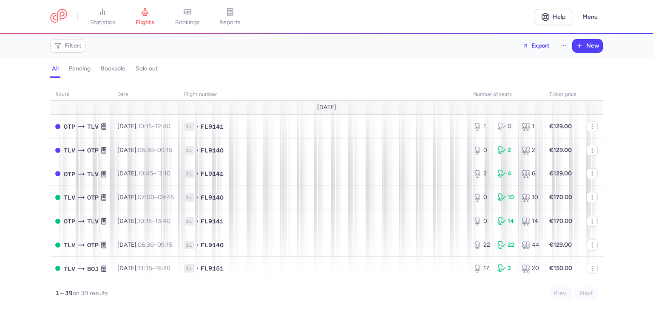
click at [409, 153] on span "1L • FL9140" at bounding box center [323, 150] width 279 height 9
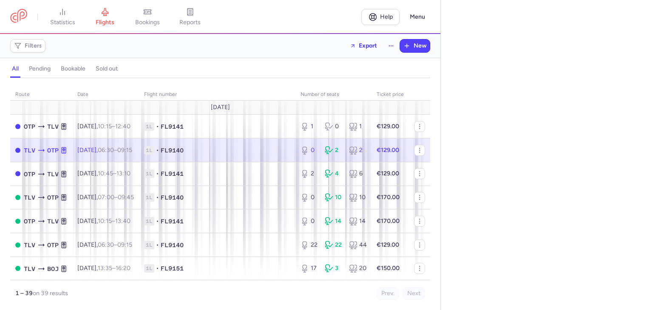
select select "days"
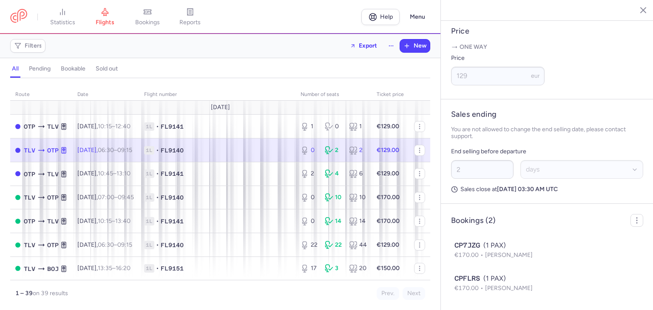
scroll to position [361, 0]
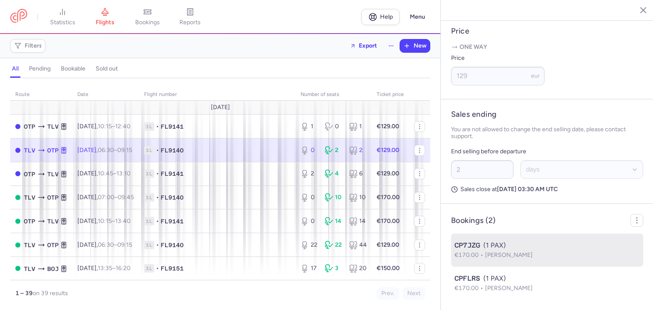
click at [528, 248] on div "CP7JZG (1 PAX)" at bounding box center [546, 246] width 185 height 10
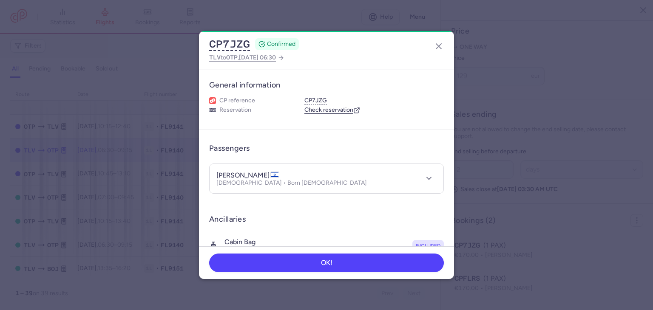
click at [289, 86] on h3 "General information" at bounding box center [326, 85] width 235 height 10
click at [253, 173] on h4 "mohamed AZEM" at bounding box center [247, 175] width 63 height 9
copy h4 "AZEM"
click at [235, 176] on h4 "mohamed AZEM" at bounding box center [247, 175] width 63 height 9
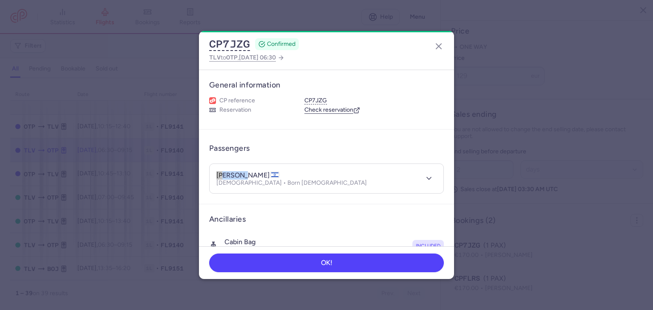
click at [235, 176] on h4 "mohamed AZEM" at bounding box center [247, 175] width 63 height 9
copy h4 "mohamed"
click at [435, 40] on button "button" at bounding box center [439, 47] width 14 height 14
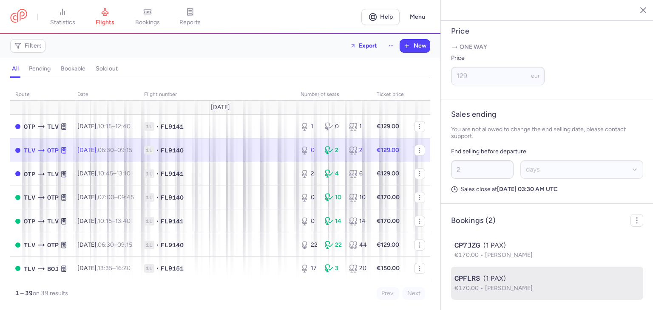
click at [522, 285] on span "Mohammad JUMAH" at bounding box center [509, 288] width 48 height 7
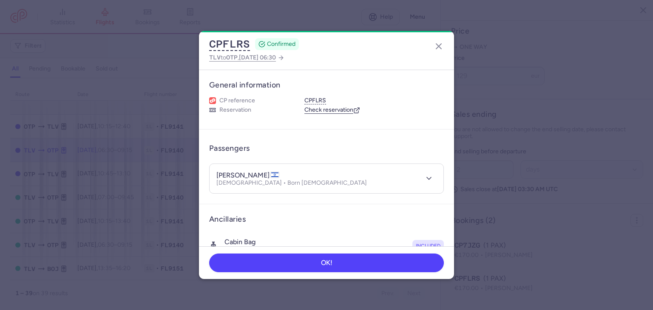
click at [274, 174] on h4 "mohammad JUMAH" at bounding box center [247, 175] width 63 height 9
copy h4 "JUMAH"
click at [234, 174] on h4 "mohammad JUMAH" at bounding box center [247, 175] width 63 height 9
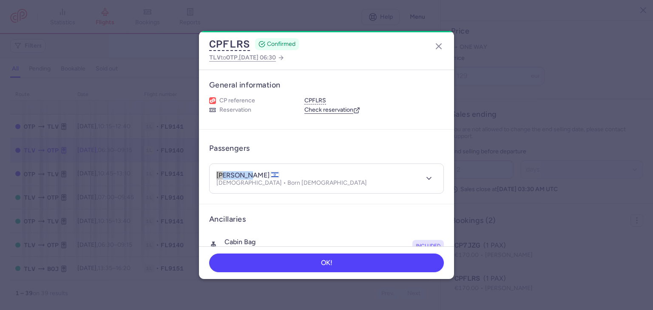
copy h4 "mohammad"
click at [439, 46] on line "button" at bounding box center [438, 46] width 5 height 5
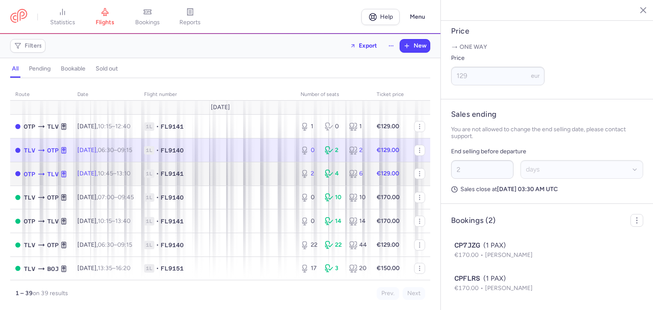
click at [248, 167] on td "1L • FL9141" at bounding box center [217, 174] width 156 height 24
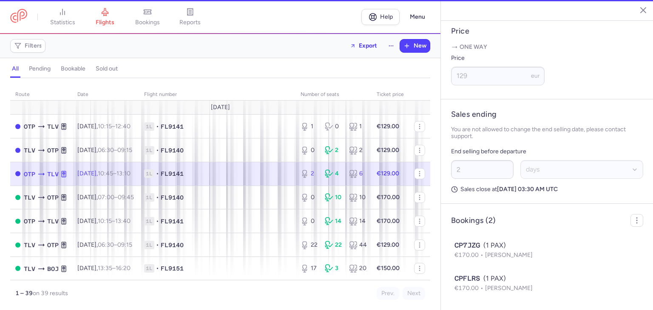
type input "2"
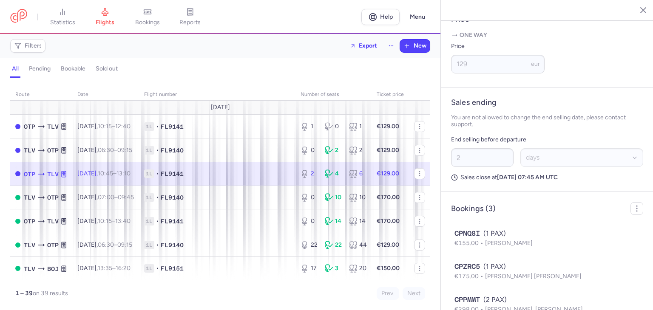
scroll to position [394, 0]
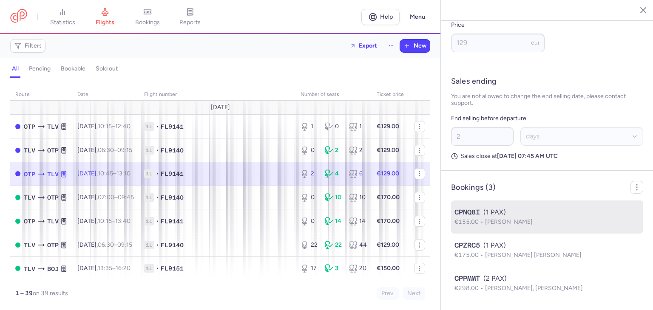
click at [555, 217] on div "CPNQ8I (1 PAX)" at bounding box center [546, 212] width 185 height 10
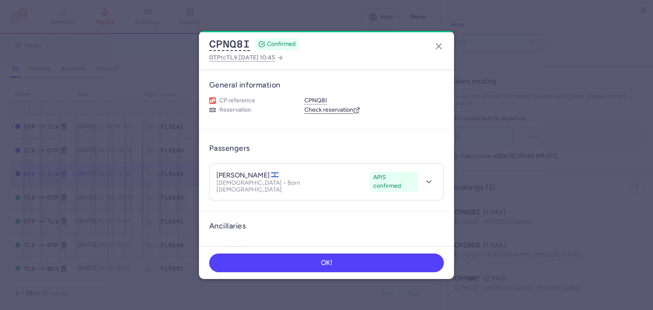
click at [267, 174] on h4 "rodica cecilia LECHNER" at bounding box center [247, 175] width 63 height 9
copy h4 "LECHNER"
drag, startPoint x: 216, startPoint y: 174, endPoint x: 257, endPoint y: 175, distance: 40.4
click at [257, 175] on h4 "rodica cecilia LECHNER" at bounding box center [247, 175] width 63 height 9
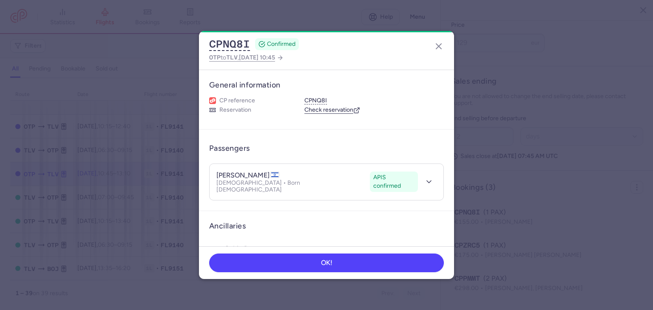
copy h4 "rodica cecilia"
click at [483, 140] on dialog "CPNQ8I CONFIRMED OTP to TLV , 2025 Aug 11, 10:45 General information CP referen…" at bounding box center [327, 155] width 626 height 248
click at [436, 44] on line "button" at bounding box center [438, 46] width 5 height 5
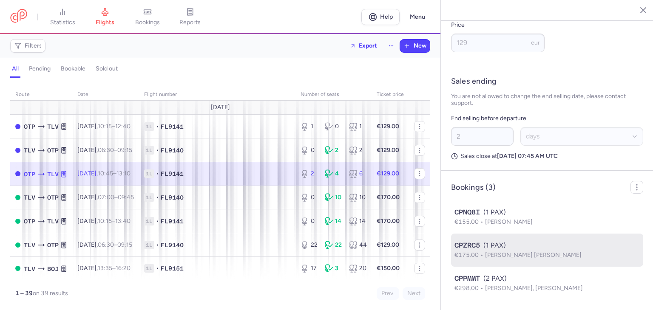
click at [500, 255] on span "Tony ABU LAIL" at bounding box center [533, 255] width 96 height 7
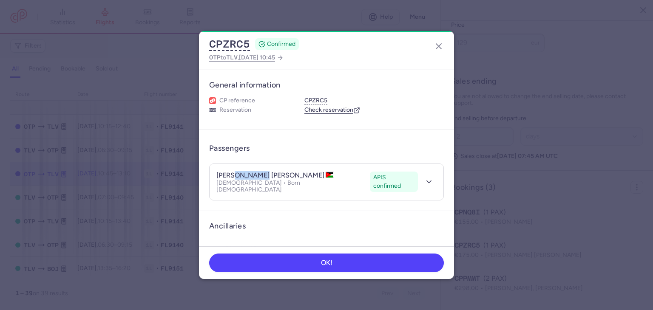
drag, startPoint x: 232, startPoint y: 172, endPoint x: 261, endPoint y: 175, distance: 28.6
click at [261, 175] on h4 "tony ABU LAIL" at bounding box center [275, 175] width 118 height 9
copy h4 "ABU LAIL"
click at [218, 173] on h4 "tony ABU LAIL" at bounding box center [275, 175] width 118 height 9
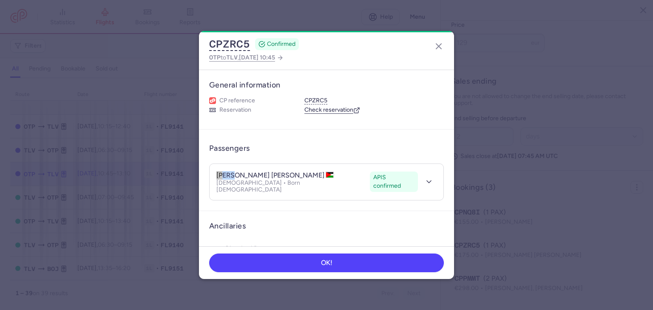
copy h4 "tony"
click at [441, 45] on icon "button" at bounding box center [439, 46] width 10 height 10
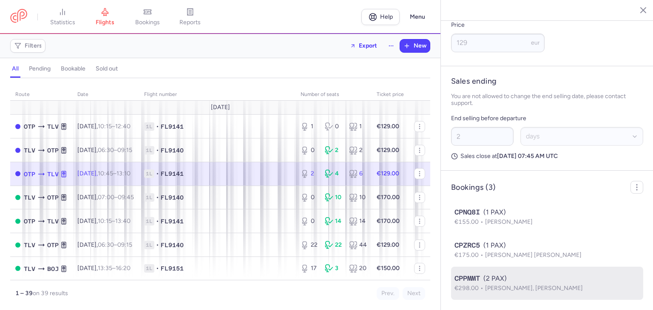
click at [539, 282] on div "CPPMMT (2 PAX)" at bounding box center [546, 279] width 185 height 10
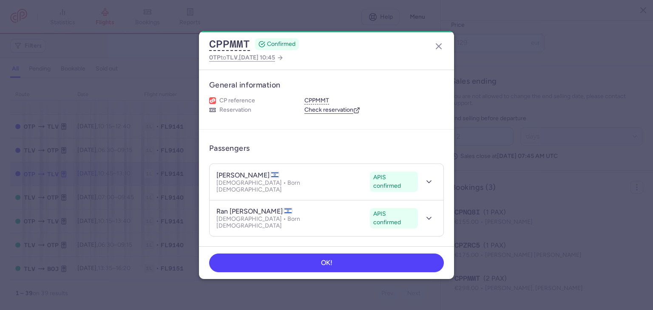
click at [250, 173] on h4 "razia ZARFATI" at bounding box center [247, 175] width 63 height 9
copy h4 "ZARFATI"
click at [223, 174] on h4 "razia ZARFATI" at bounding box center [247, 175] width 63 height 9
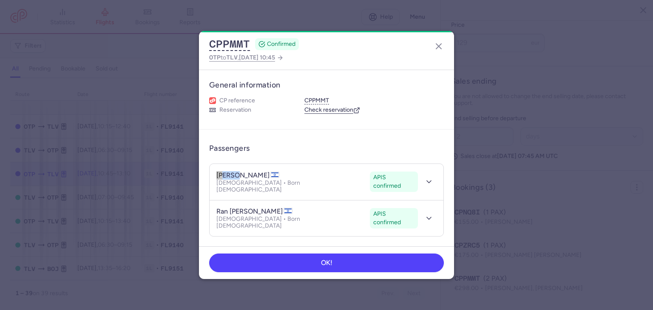
copy h4 "razia"
drag, startPoint x: 216, startPoint y: 201, endPoint x: 247, endPoint y: 206, distance: 31.3
click at [247, 207] on h4 "ran david ZARFATI" at bounding box center [254, 211] width 76 height 9
